Goal: Information Seeking & Learning: Learn about a topic

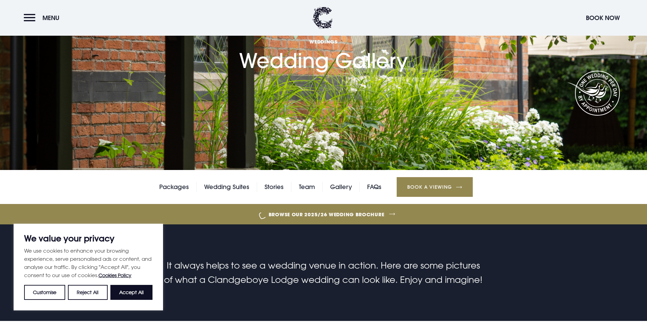
scroll to position [68, 0]
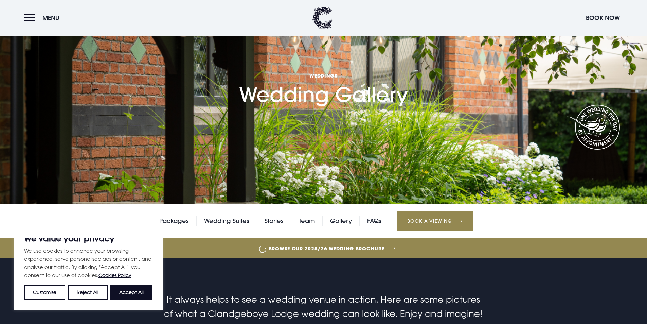
click at [565, 122] on section "Weddings Wedding Gallery" at bounding box center [323, 68] width 647 height 272
click at [563, 113] on section "Weddings Wedding Gallery" at bounding box center [323, 68] width 647 height 272
click at [352, 99] on h1 "Weddings Wedding Gallery" at bounding box center [323, 70] width 169 height 74
click at [132, 293] on button "Accept All" at bounding box center [131, 292] width 42 height 15
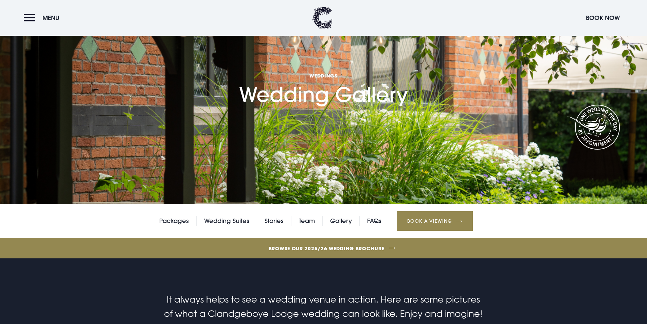
checkbox input "true"
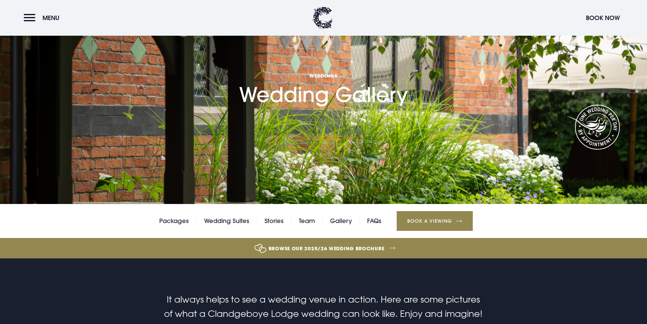
click at [492, 100] on section "Weddings Wedding Gallery" at bounding box center [323, 68] width 647 height 272
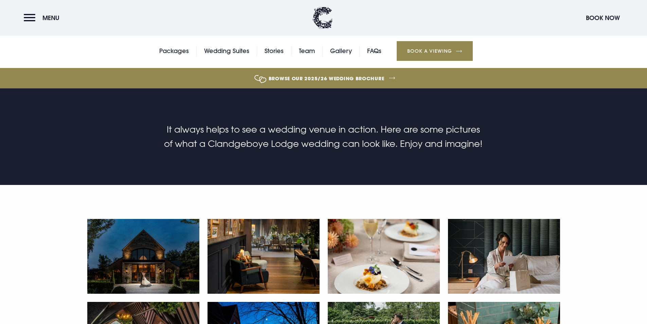
scroll to position [306, 0]
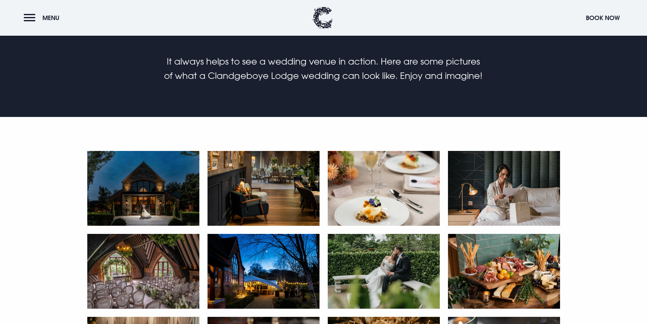
click at [157, 190] on img at bounding box center [143, 188] width 112 height 75
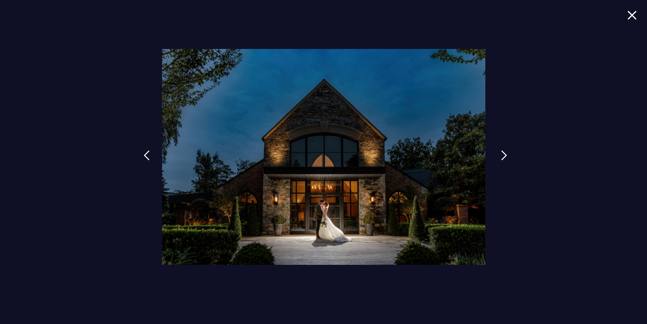
click at [503, 154] on img at bounding box center [504, 155] width 6 height 10
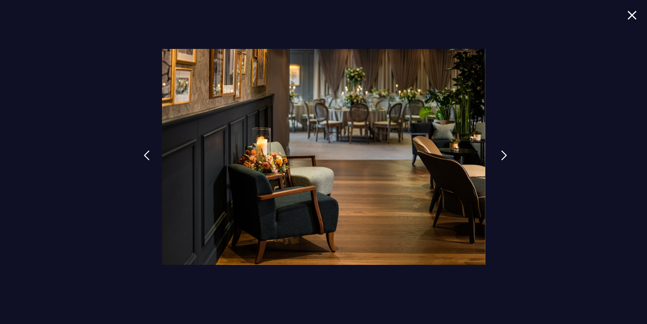
click at [503, 154] on img at bounding box center [504, 155] width 6 height 10
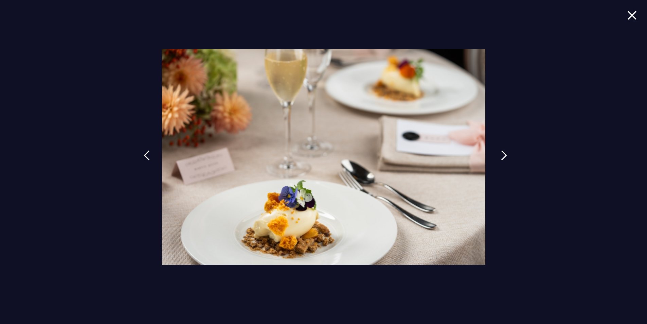
click at [503, 154] on img at bounding box center [504, 155] width 6 height 10
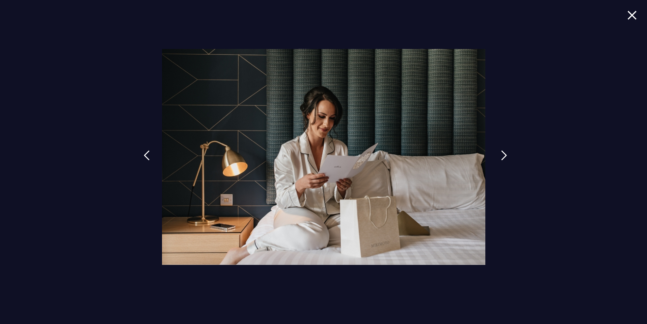
click at [503, 154] on img at bounding box center [504, 155] width 6 height 10
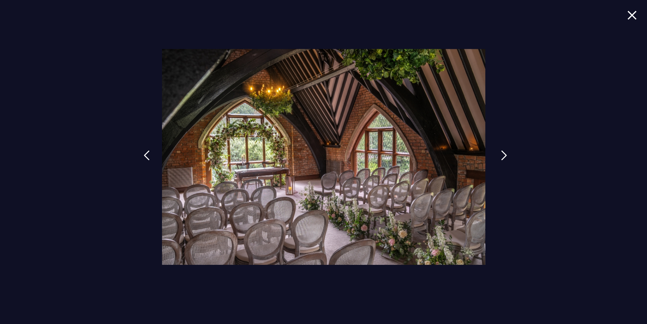
click at [503, 154] on img at bounding box center [504, 155] width 6 height 10
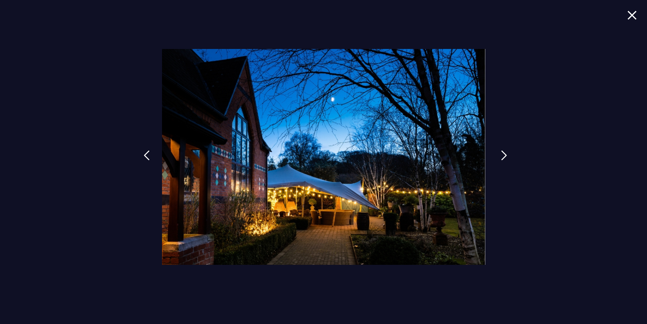
click at [503, 154] on img at bounding box center [504, 155] width 6 height 10
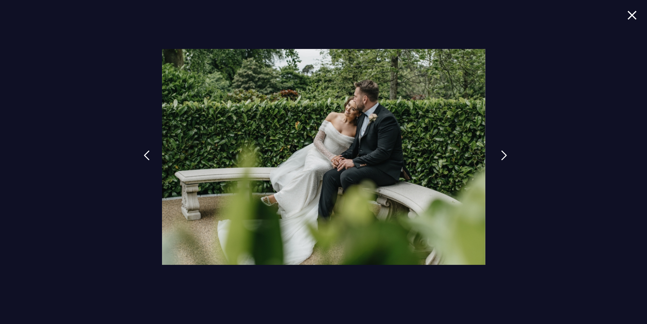
click at [503, 154] on img at bounding box center [504, 155] width 6 height 10
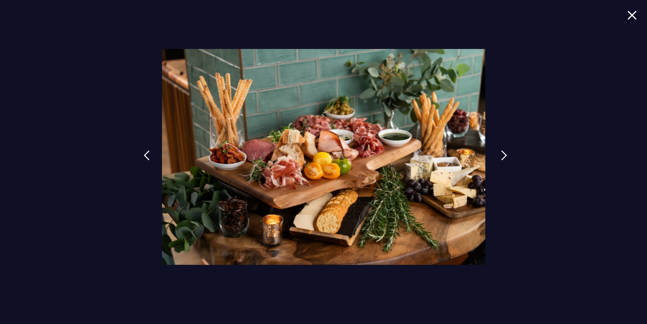
click at [503, 154] on img at bounding box center [504, 155] width 6 height 10
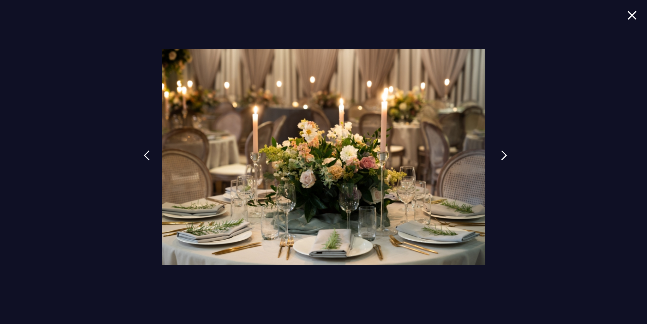
click at [503, 154] on img at bounding box center [504, 155] width 6 height 10
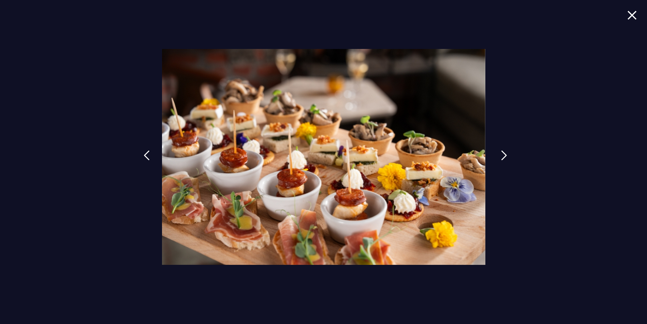
click at [503, 154] on img at bounding box center [504, 155] width 6 height 10
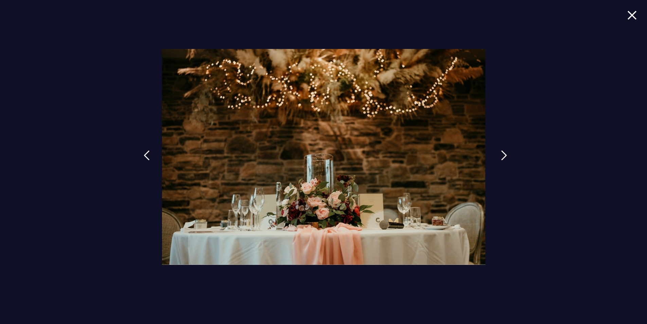
click at [503, 154] on img at bounding box center [504, 155] width 6 height 10
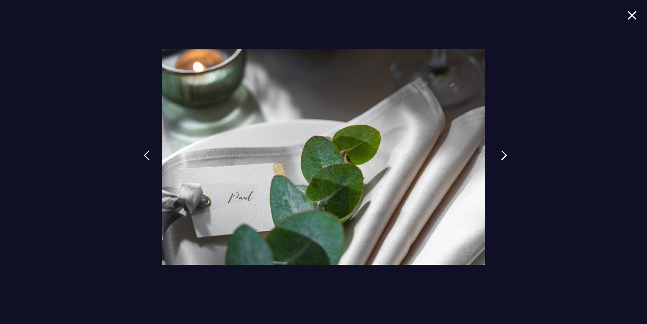
click at [503, 154] on img at bounding box center [504, 155] width 6 height 10
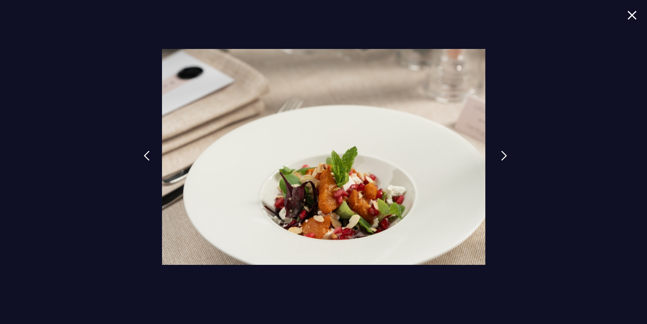
click at [503, 154] on img at bounding box center [504, 156] width 6 height 10
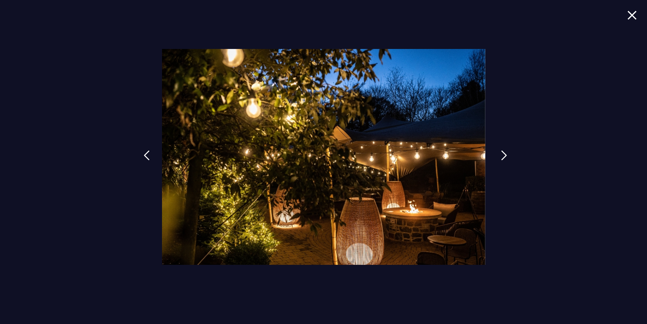
click at [503, 154] on img at bounding box center [504, 155] width 6 height 10
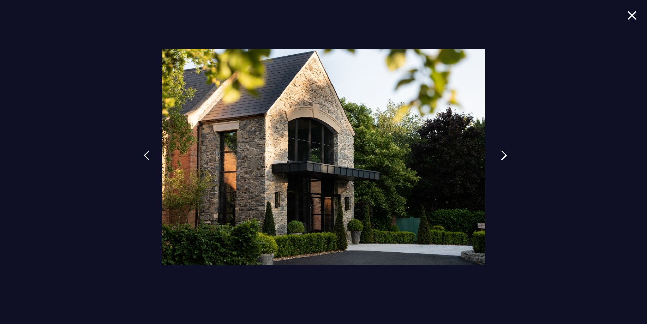
click at [503, 154] on img at bounding box center [504, 155] width 6 height 10
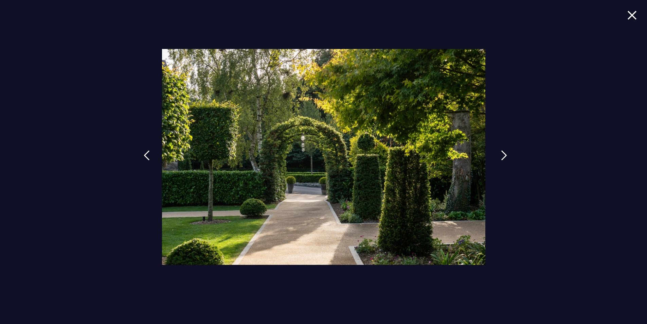
click at [503, 154] on img at bounding box center [504, 155] width 6 height 10
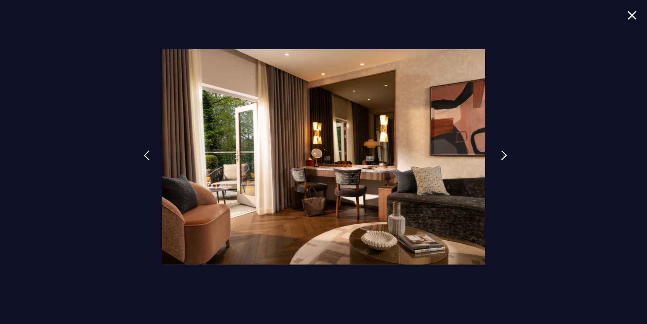
click at [503, 154] on img at bounding box center [504, 155] width 6 height 10
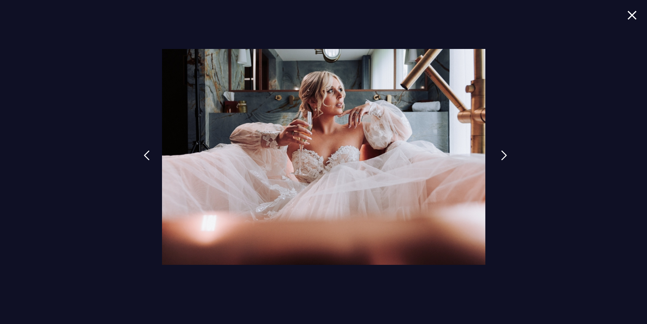
click at [503, 154] on img at bounding box center [504, 155] width 6 height 10
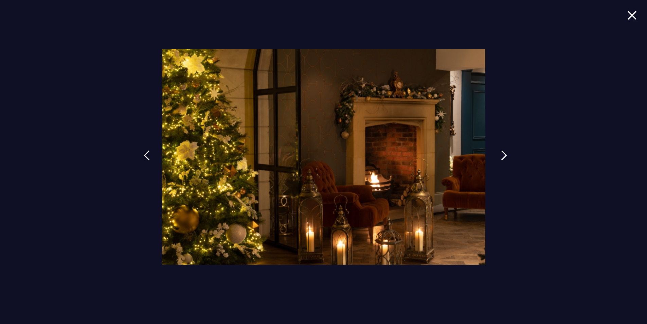
click at [503, 154] on img at bounding box center [504, 155] width 6 height 10
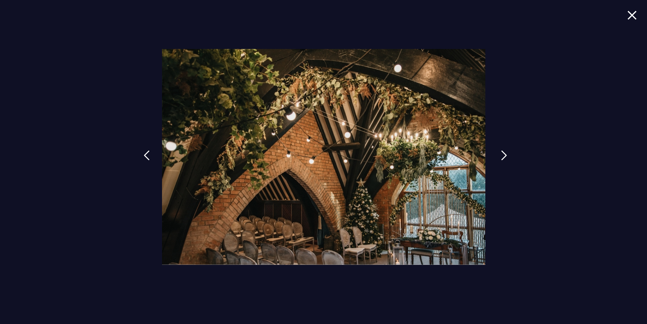
click at [503, 154] on img at bounding box center [504, 155] width 6 height 10
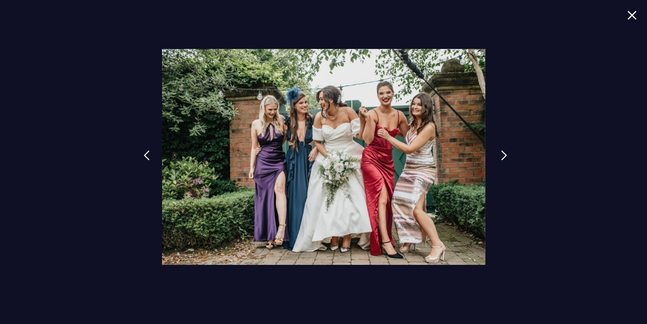
click at [503, 154] on img at bounding box center [504, 155] width 6 height 10
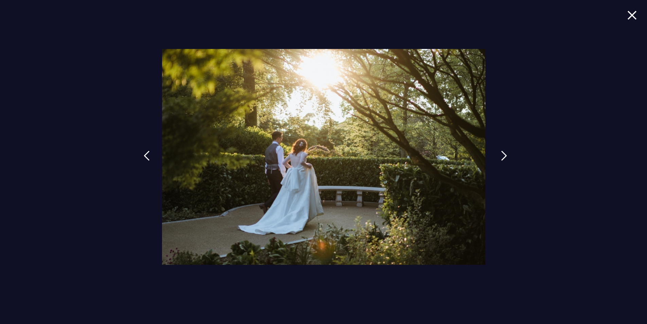
click at [503, 154] on img at bounding box center [504, 156] width 6 height 10
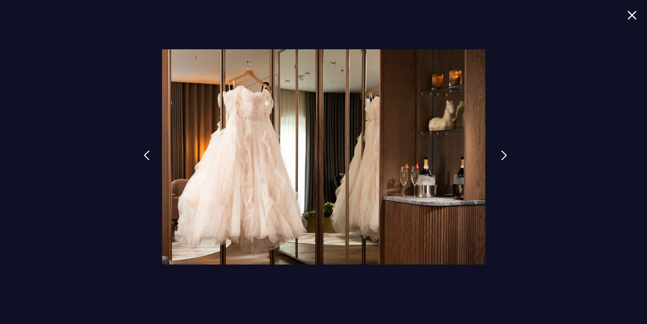
click at [503, 154] on img at bounding box center [504, 155] width 6 height 10
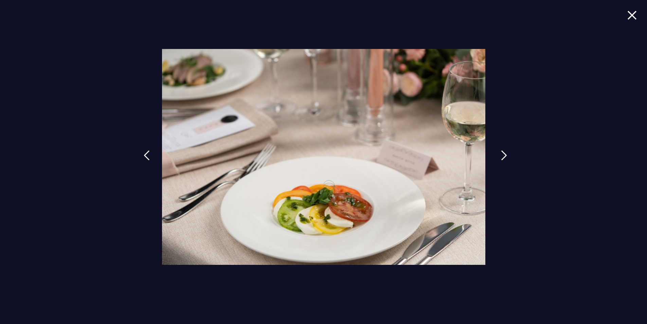
click at [503, 154] on img at bounding box center [504, 155] width 6 height 10
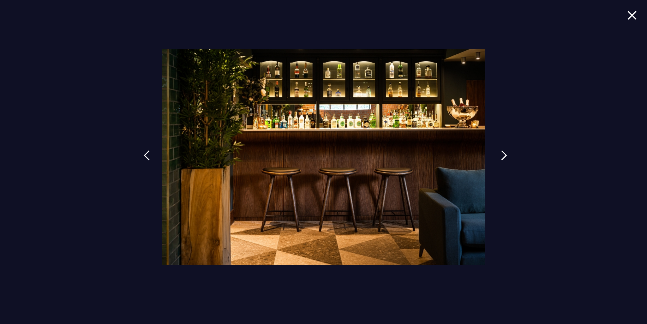
click at [503, 154] on img at bounding box center [504, 155] width 6 height 10
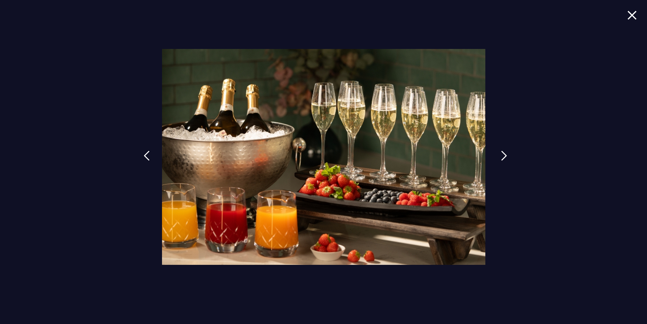
click at [503, 154] on img at bounding box center [504, 156] width 6 height 10
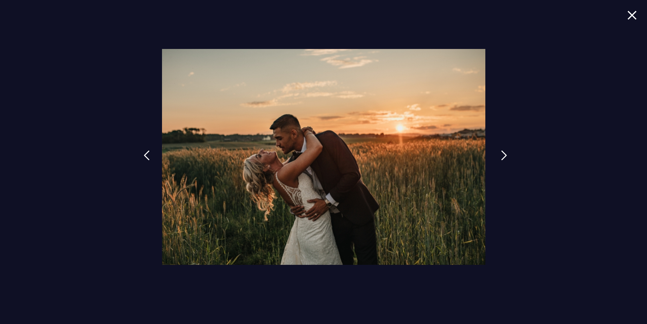
click at [503, 154] on img at bounding box center [504, 155] width 6 height 10
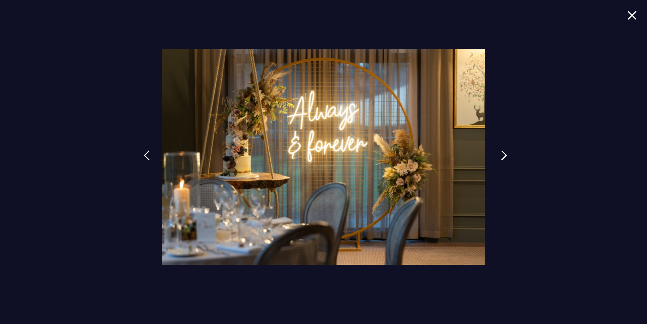
click at [503, 154] on img at bounding box center [504, 155] width 6 height 10
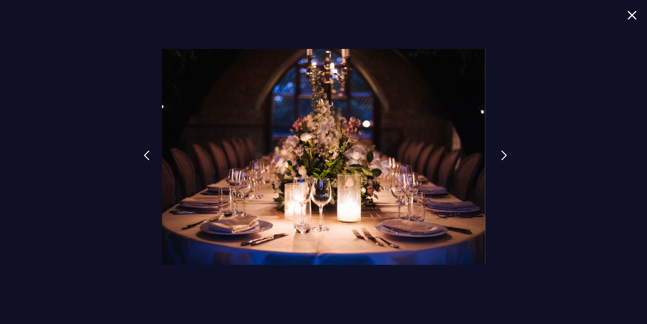
click at [503, 154] on img at bounding box center [504, 155] width 6 height 10
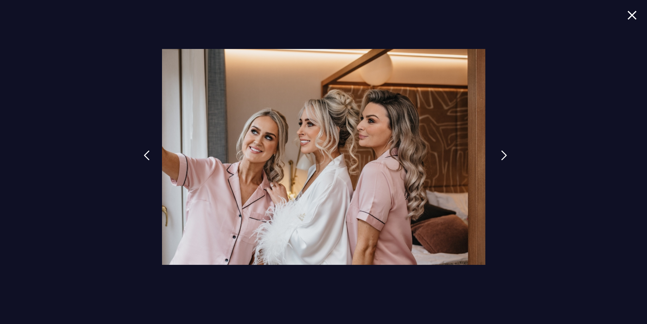
click at [503, 154] on img at bounding box center [504, 155] width 6 height 10
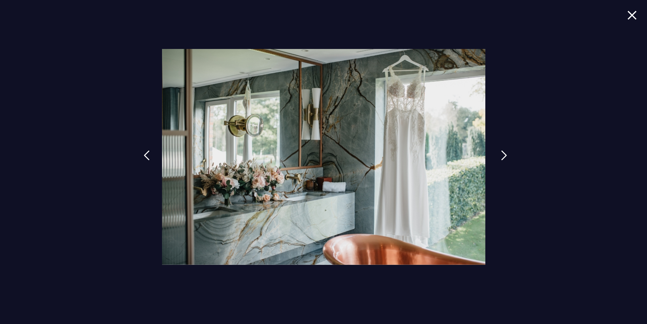
click at [503, 154] on img at bounding box center [504, 155] width 6 height 10
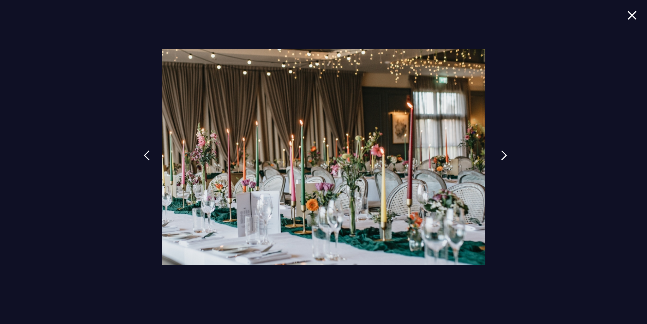
click at [503, 154] on img at bounding box center [504, 155] width 6 height 10
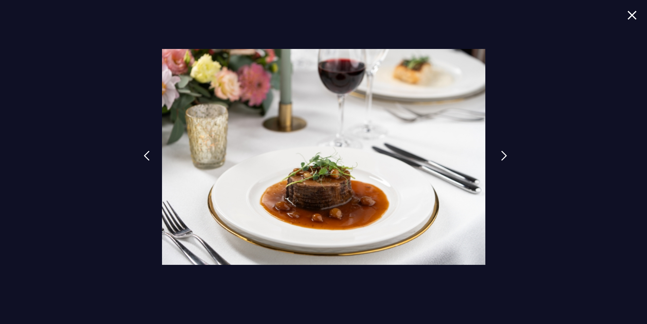
click at [503, 154] on img at bounding box center [504, 156] width 6 height 10
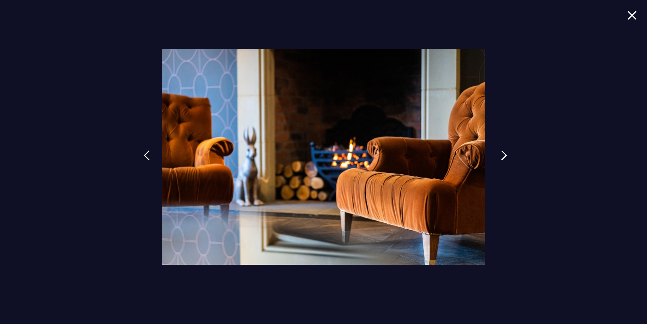
click at [503, 154] on img at bounding box center [504, 155] width 6 height 10
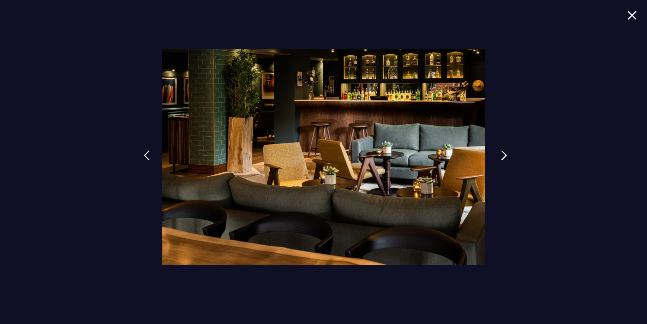
click at [503, 154] on img at bounding box center [504, 155] width 6 height 10
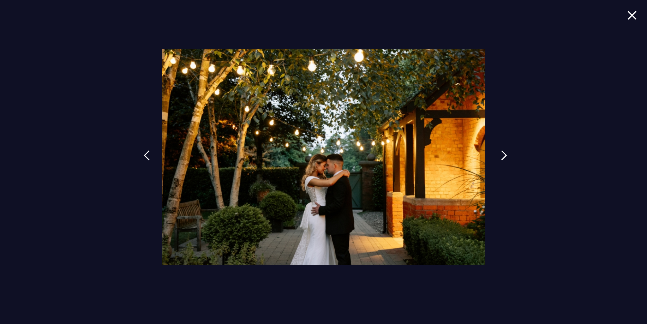
click at [503, 154] on img at bounding box center [504, 155] width 6 height 10
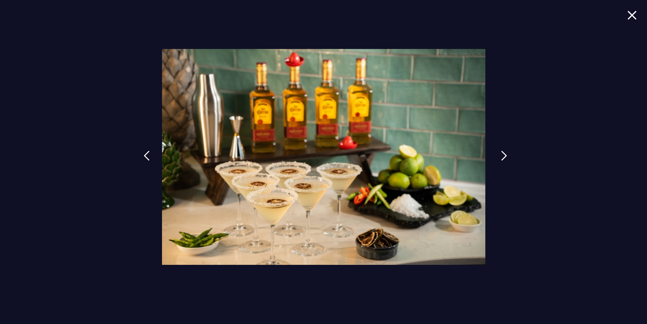
click at [503, 154] on img at bounding box center [504, 156] width 6 height 10
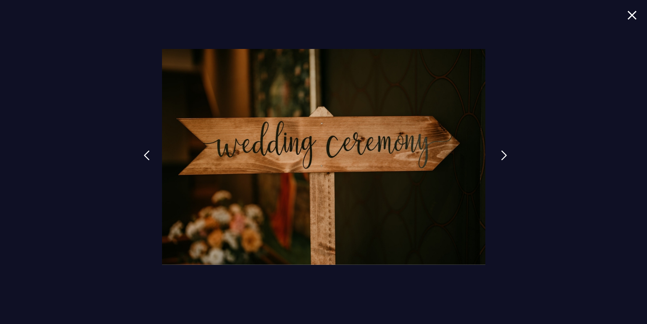
click at [503, 154] on img at bounding box center [504, 155] width 6 height 10
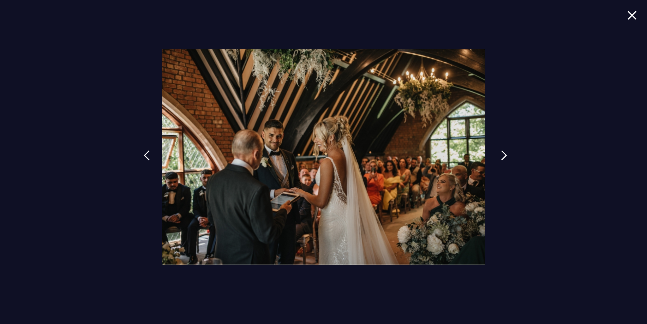
click at [503, 154] on img at bounding box center [504, 155] width 6 height 10
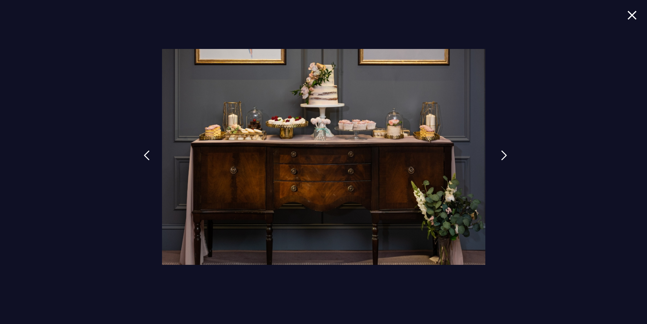
click at [503, 154] on img at bounding box center [504, 155] width 6 height 10
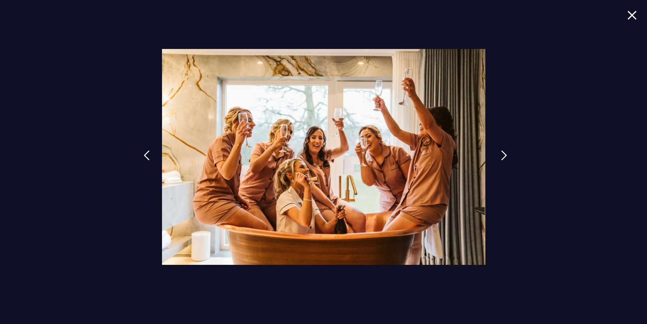
click at [503, 154] on img at bounding box center [504, 155] width 6 height 10
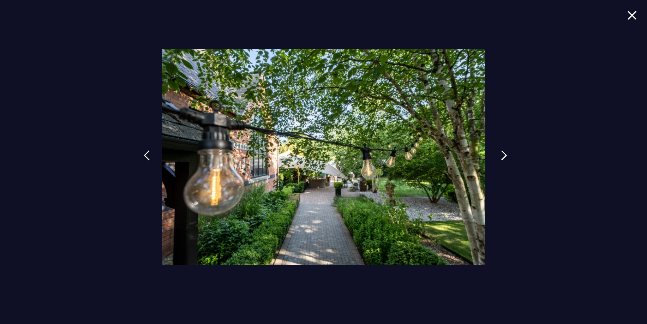
click at [503, 154] on img at bounding box center [504, 155] width 6 height 10
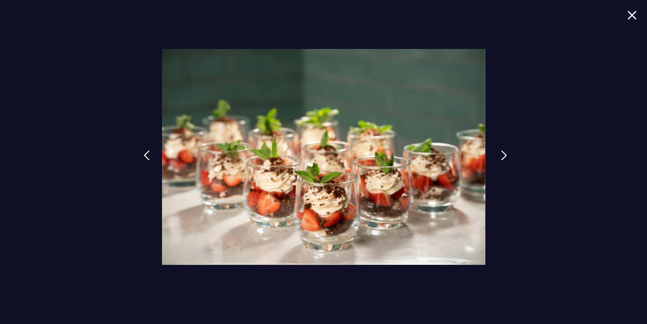
click at [503, 154] on img at bounding box center [504, 155] width 6 height 10
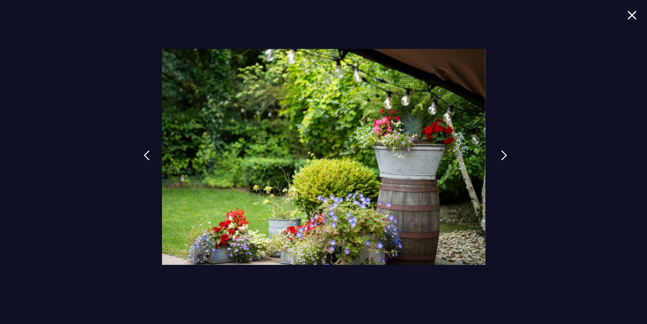
click at [503, 154] on img at bounding box center [504, 155] width 6 height 10
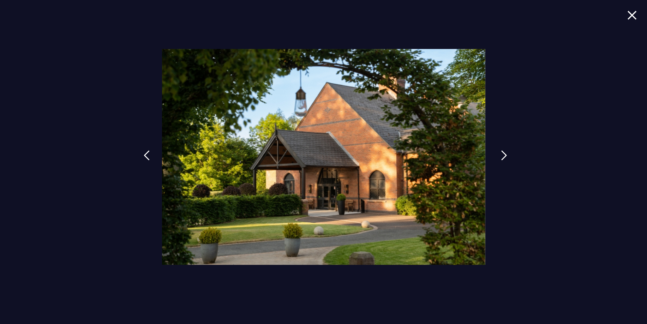
click at [503, 154] on img at bounding box center [504, 155] width 6 height 10
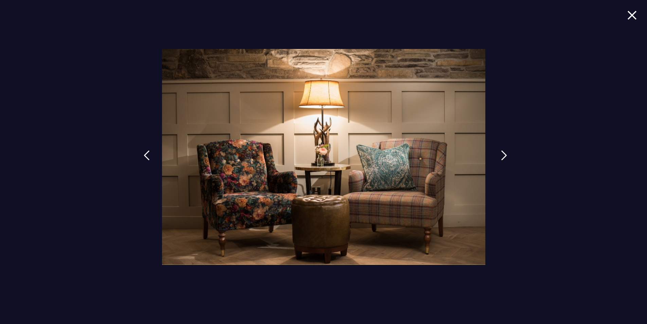
click at [503, 154] on img at bounding box center [504, 155] width 6 height 10
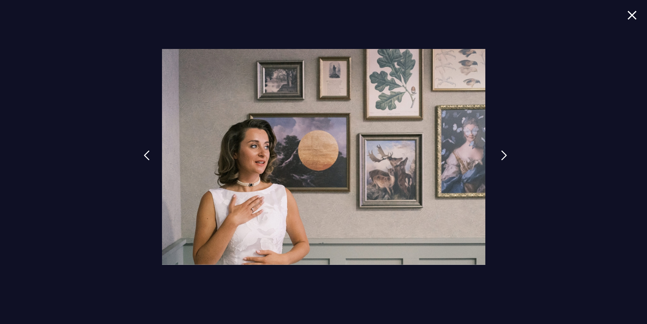
click at [503, 154] on img at bounding box center [504, 155] width 6 height 10
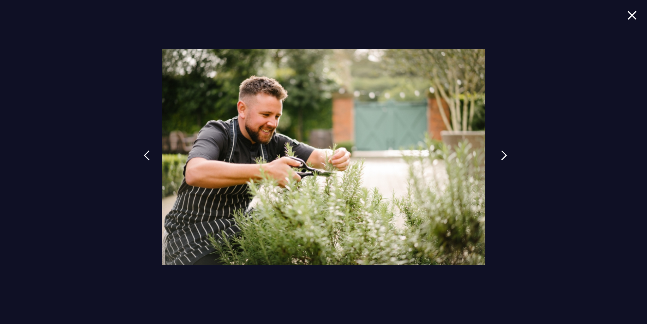
click at [503, 154] on img at bounding box center [504, 155] width 6 height 10
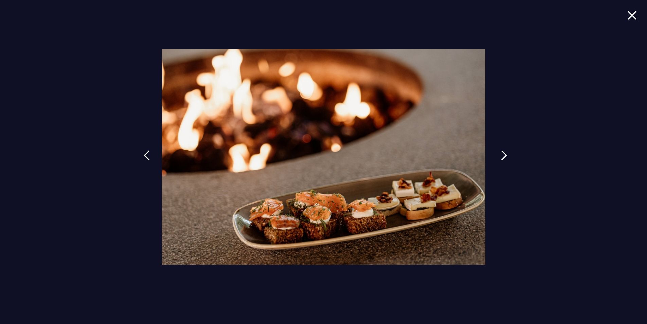
click at [503, 154] on img at bounding box center [504, 155] width 6 height 10
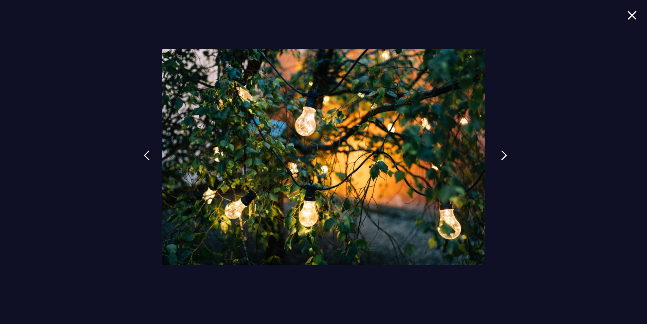
click at [503, 154] on img at bounding box center [504, 155] width 6 height 10
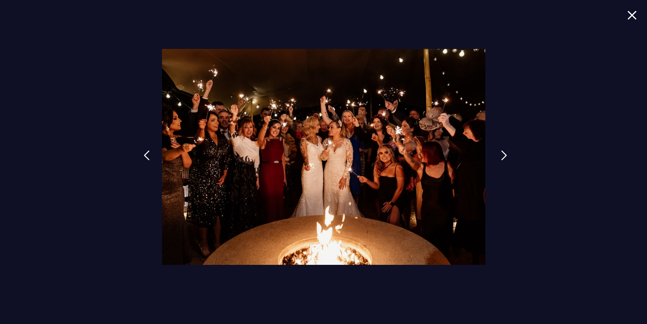
click at [503, 154] on img at bounding box center [504, 155] width 6 height 10
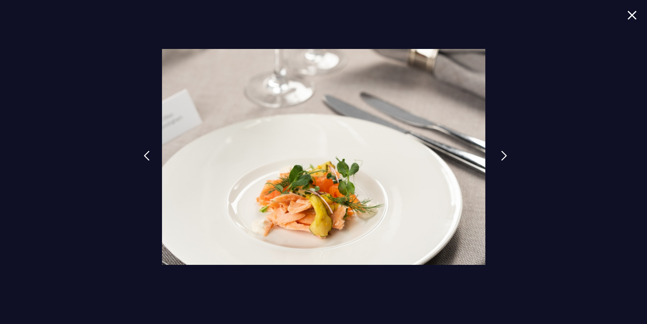
click at [503, 154] on img at bounding box center [504, 156] width 6 height 10
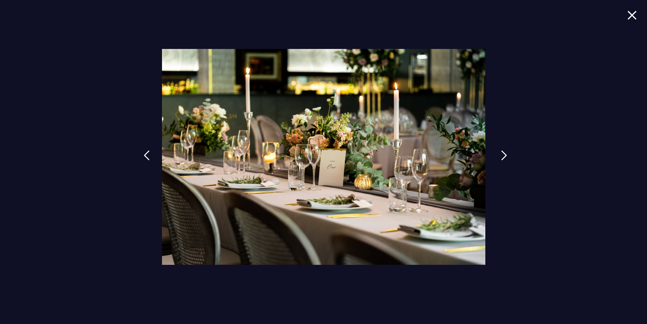
click at [503, 154] on img at bounding box center [504, 155] width 6 height 10
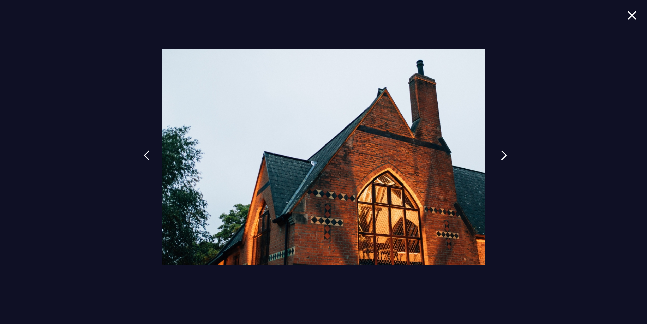
click at [503, 154] on img at bounding box center [504, 155] width 6 height 10
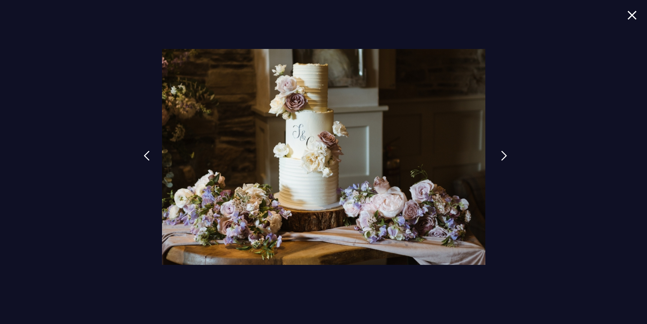
click at [503, 154] on img at bounding box center [504, 156] width 6 height 10
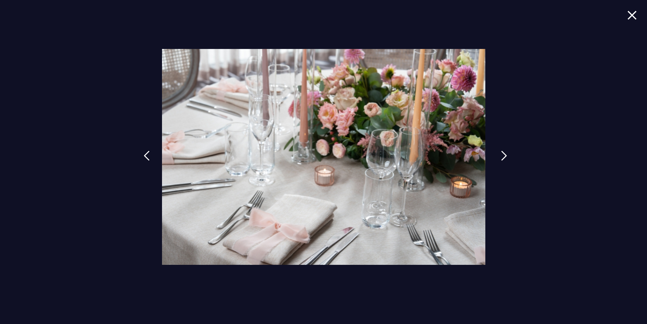
click at [503, 154] on img at bounding box center [504, 156] width 6 height 10
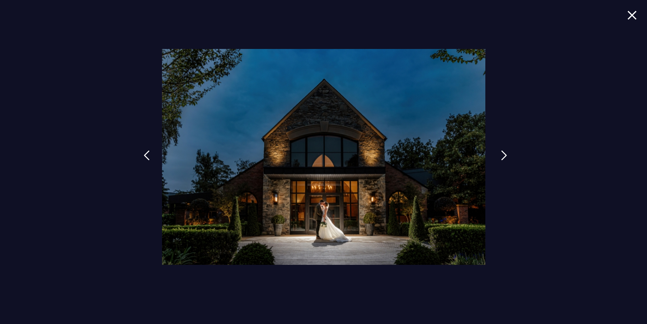
click at [503, 154] on img at bounding box center [504, 155] width 6 height 10
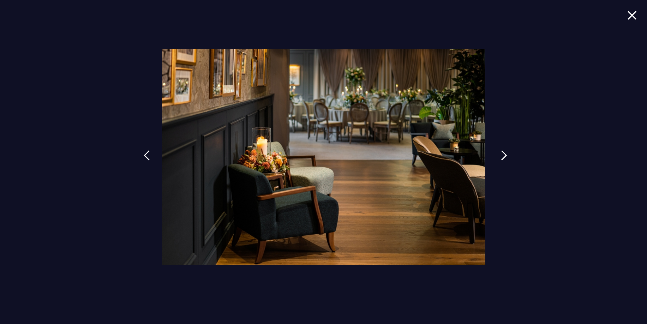
click at [503, 154] on img at bounding box center [504, 155] width 6 height 10
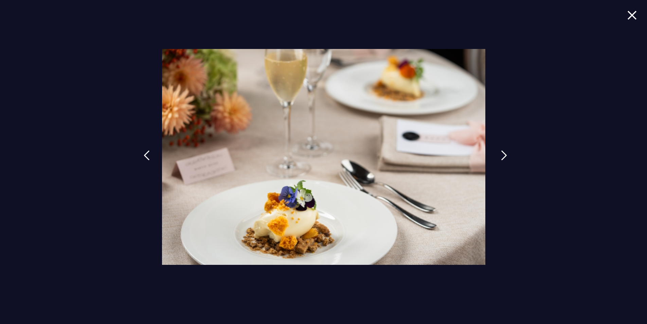
click at [503, 154] on img at bounding box center [504, 155] width 6 height 10
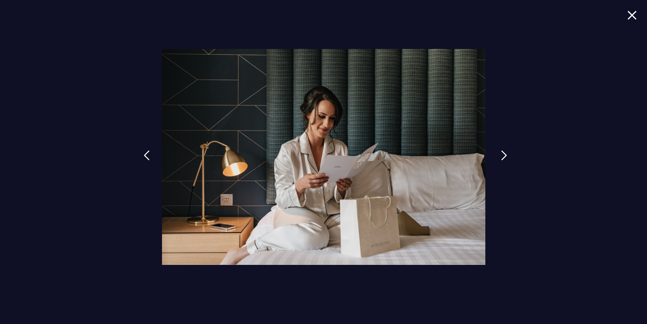
click at [503, 154] on img at bounding box center [504, 155] width 6 height 10
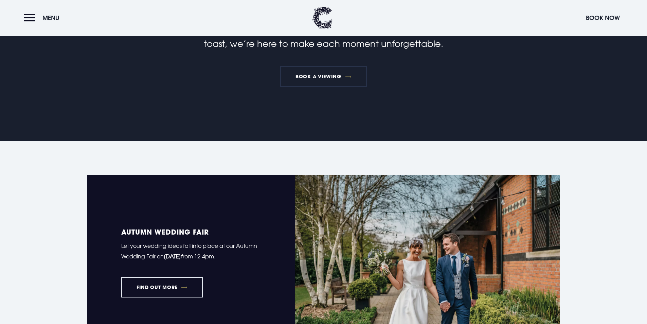
scroll to position [148, 0]
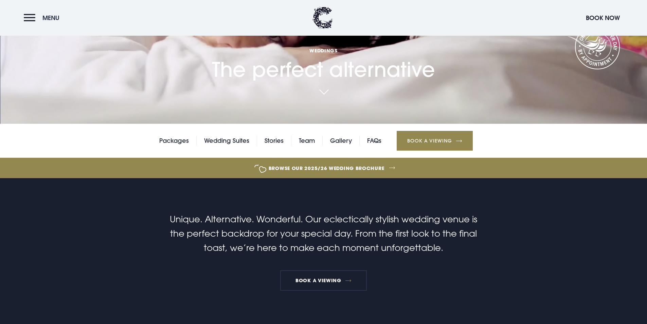
click at [28, 18] on button "Menu" at bounding box center [43, 18] width 39 height 15
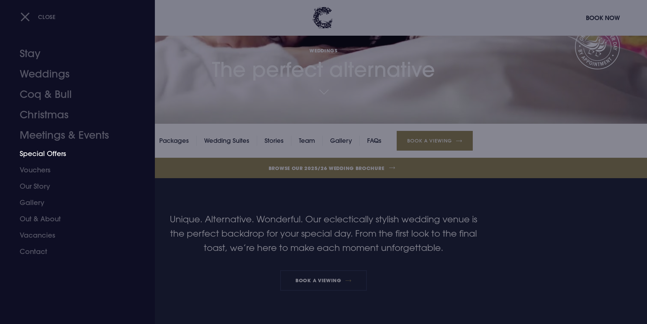
click at [38, 154] on link "Special Offers" at bounding box center [73, 153] width 107 height 16
